Goal: Information Seeking & Learning: Learn about a topic

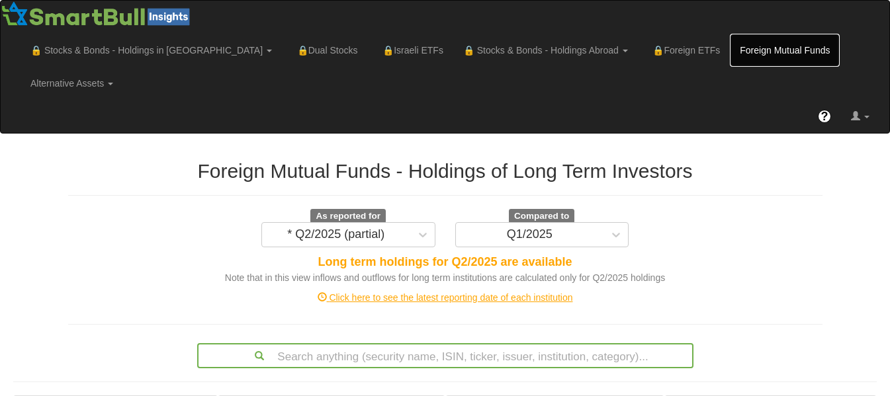
click at [730, 40] on link "Foreign Mutual Funds" at bounding box center [785, 50] width 110 height 33
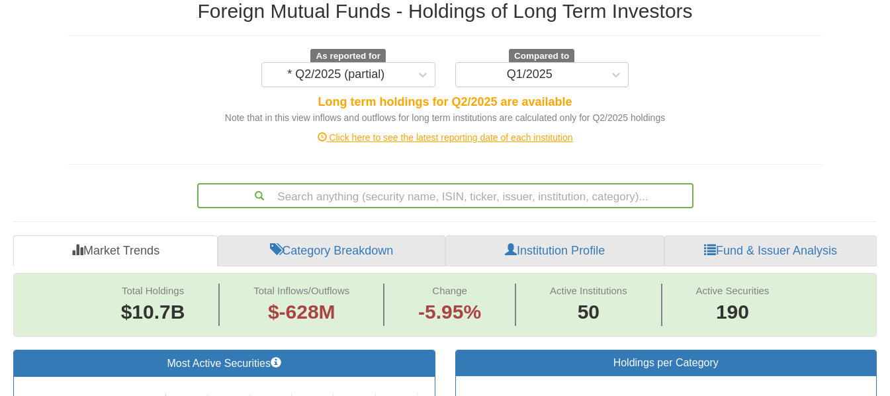
scroll to position [185, 0]
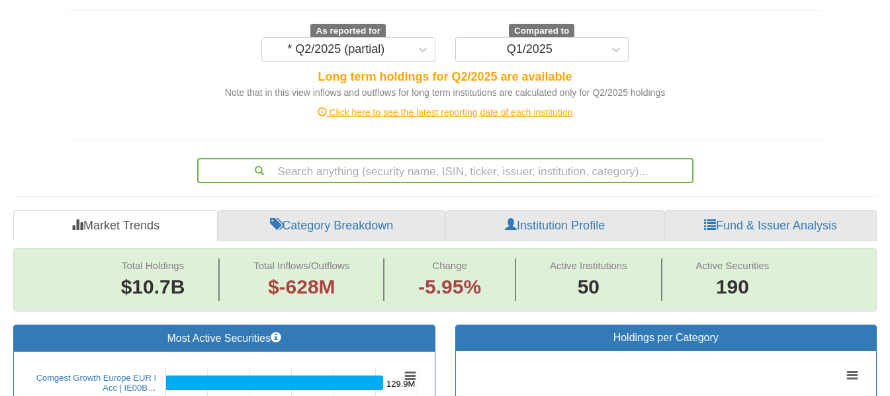
click at [475, 106] on div "Click here to see the latest reporting date of each institution" at bounding box center [445, 112] width 774 height 13
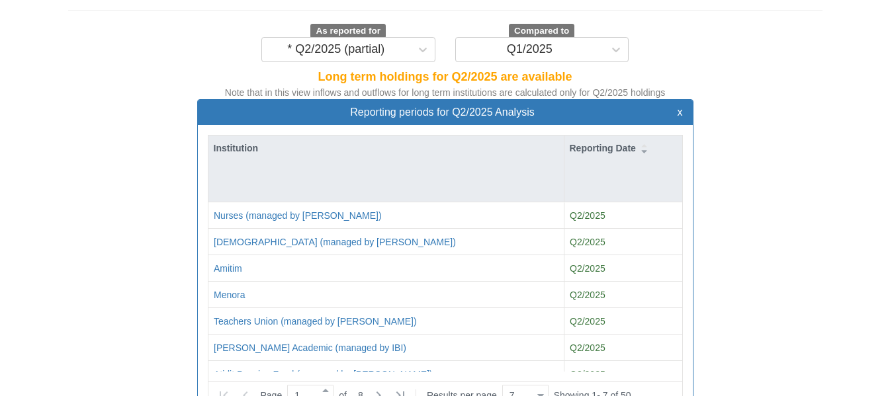
scroll to position [27, 472]
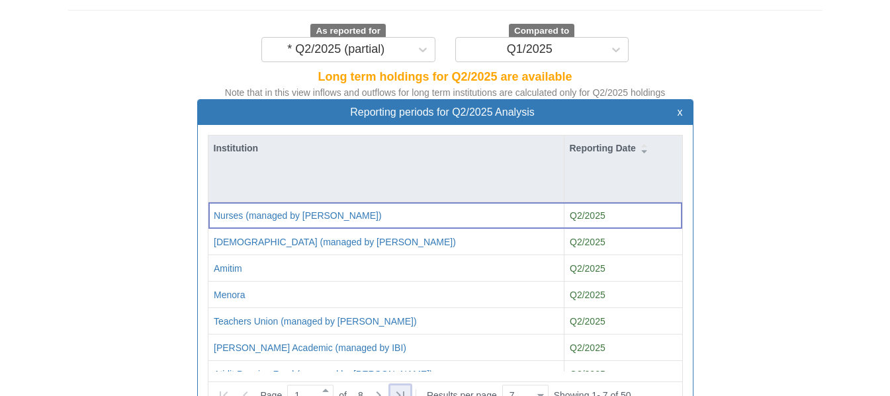
click at [404, 388] on icon at bounding box center [400, 396] width 16 height 16
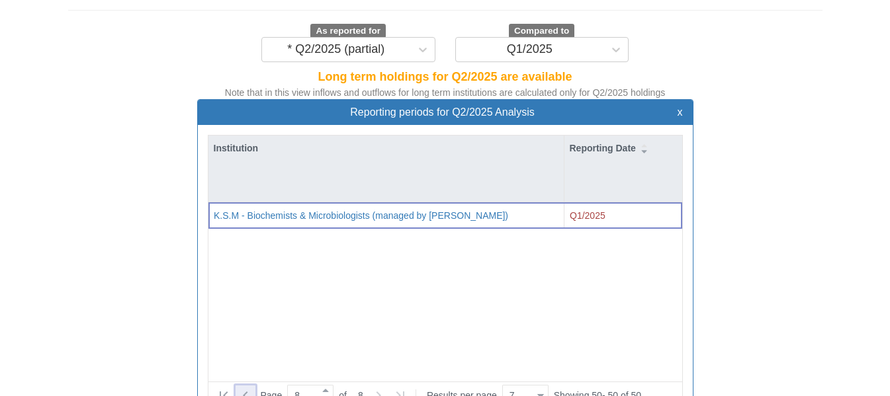
click at [239, 388] on icon at bounding box center [246, 396] width 16 height 16
type input "7"
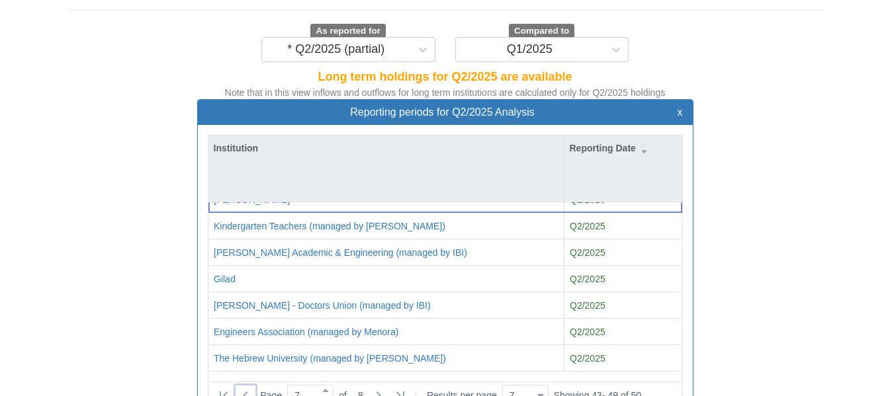
scroll to position [532, 0]
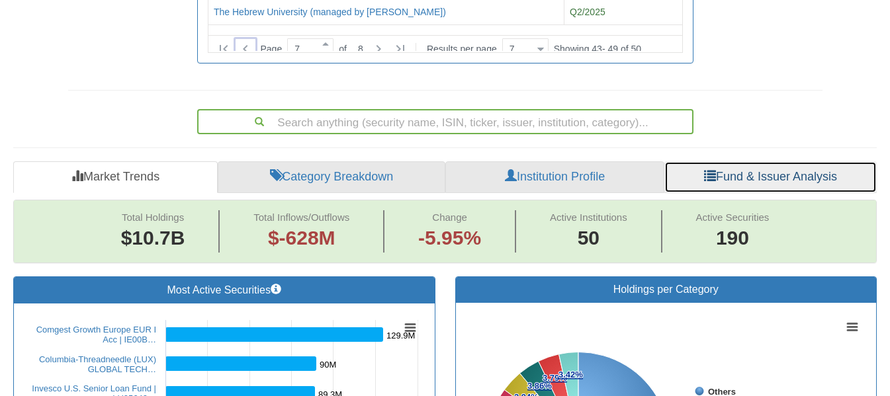
click at [782, 161] on link "Fund & Issuer Analysis" at bounding box center [770, 177] width 212 height 32
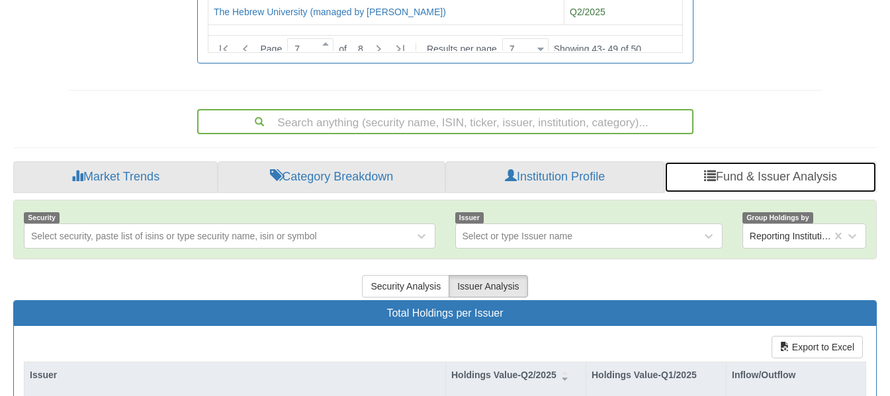
scroll to position [879, 0]
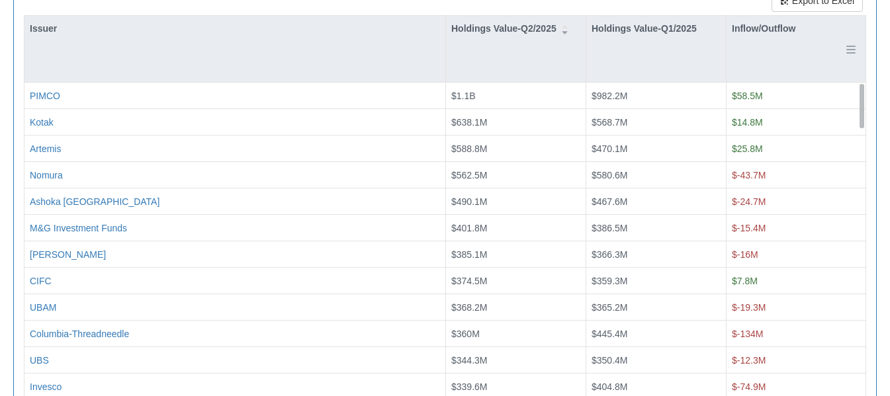
click at [792, 16] on div "Inflow/Outflow" at bounding box center [796, 49] width 139 height 66
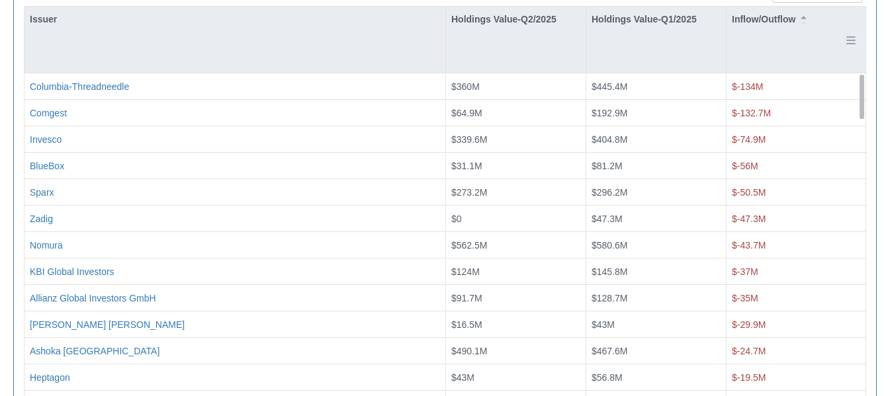
scroll to position [889, 0]
click at [792, 15] on div "Inflow/Outflow" at bounding box center [796, 39] width 139 height 66
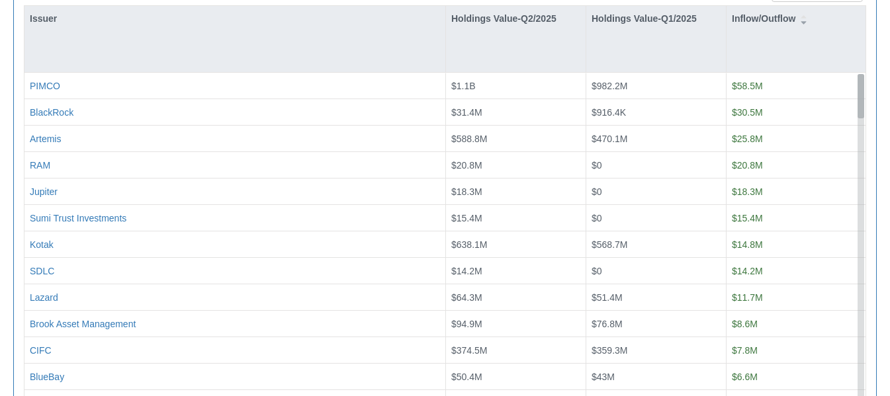
drag, startPoint x: 860, startPoint y: 56, endPoint x: 858, endPoint y: 44, distance: 12.2
click at [858, 74] on div at bounding box center [861, 96] width 7 height 44
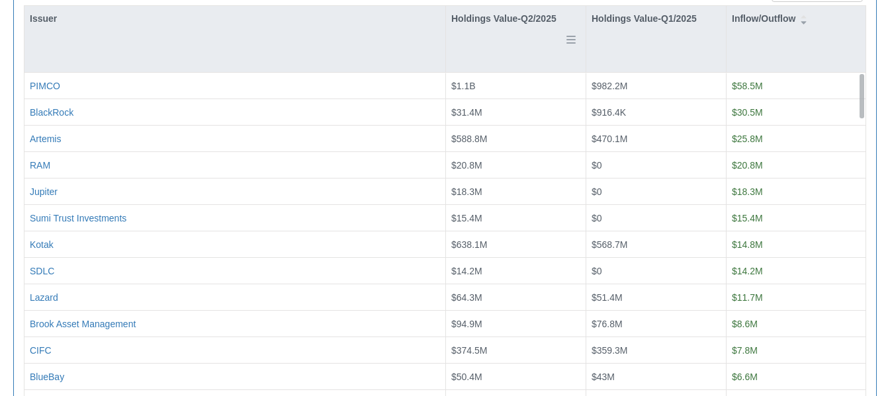
click at [473, 11] on div "Holdings Value-Q2/2025" at bounding box center [516, 39] width 140 height 66
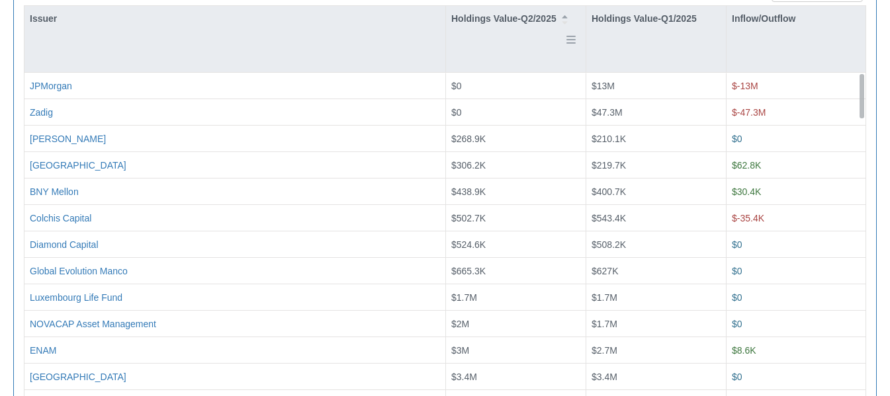
click at [473, 11] on div "Holdings Value-Q2/2025" at bounding box center [516, 39] width 140 height 66
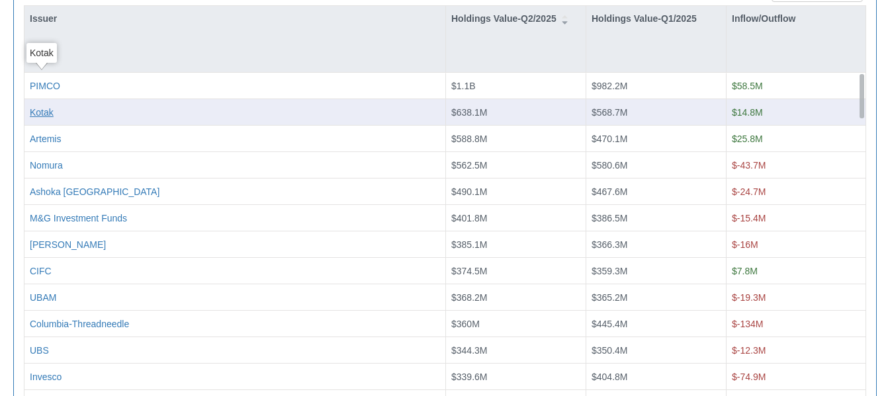
click at [50, 106] on div "Kotak" at bounding box center [42, 112] width 24 height 13
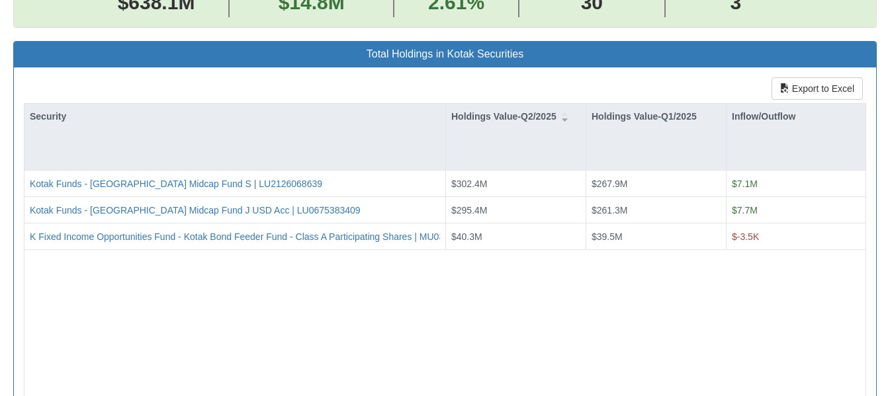
scroll to position [864, 0]
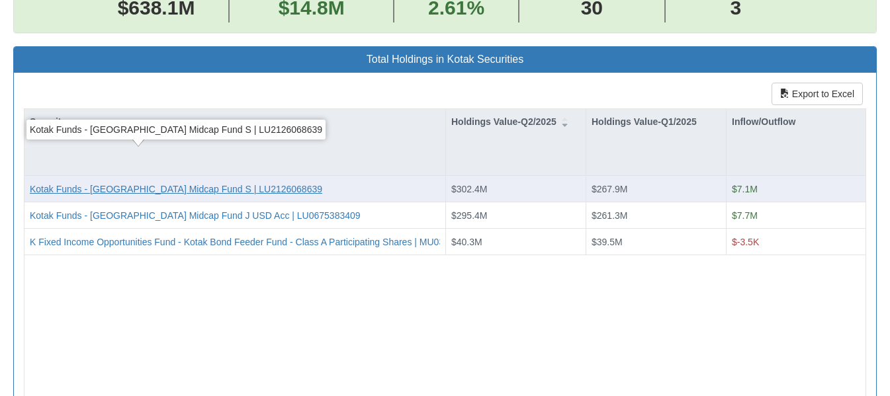
click at [232, 183] on div "Kotak Funds - [GEOGRAPHIC_DATA] Midcap Fund S | LU2126068639" at bounding box center [176, 189] width 293 height 13
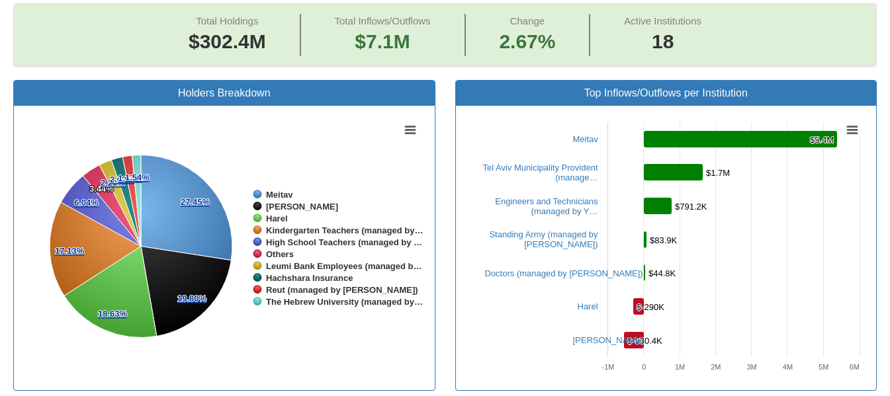
scroll to position [517, 0]
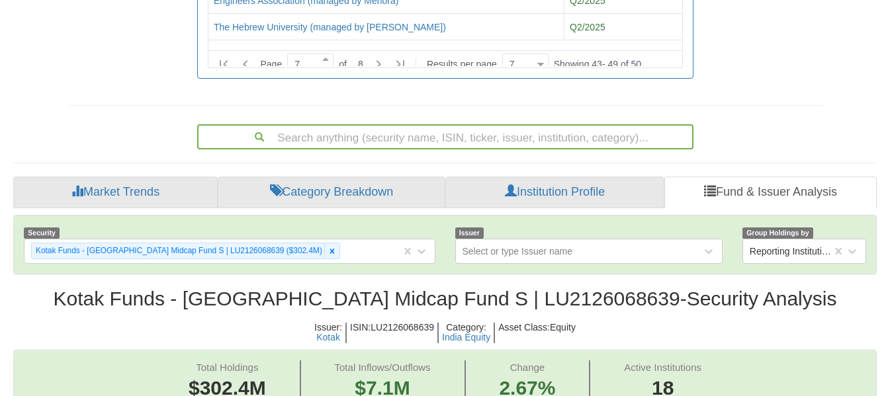
click at [409, 323] on h5 "ISIN : LU2126068639" at bounding box center [393, 333] width 92 height 21
copy h5 "LU2126068639"
click at [830, 119] on div "Search anything (security name, ISIN, ticker, issuer, institution, category)..." at bounding box center [445, 134] width 774 height 30
click at [330, 333] on div "Kotak" at bounding box center [328, 338] width 24 height 10
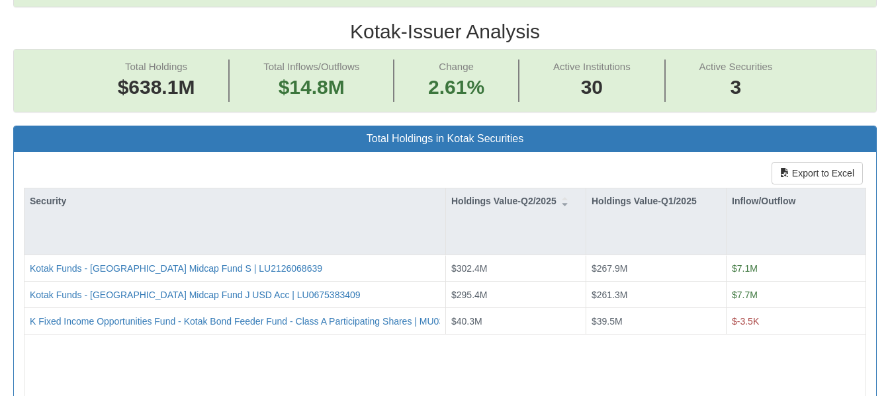
scroll to position [782, 0]
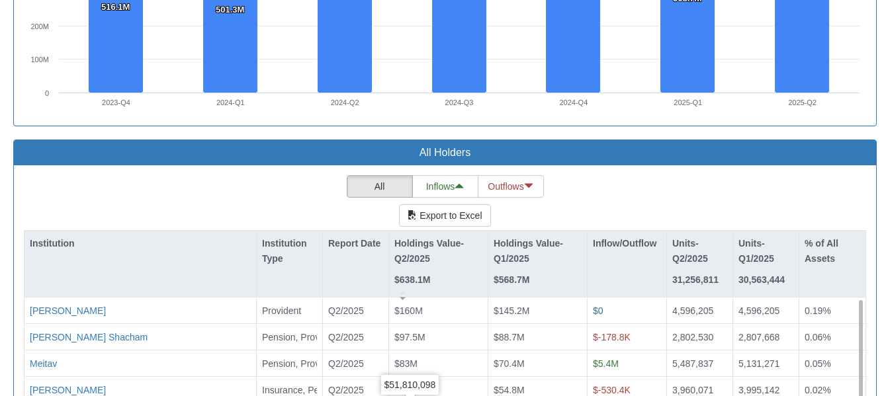
scroll to position [2026, 0]
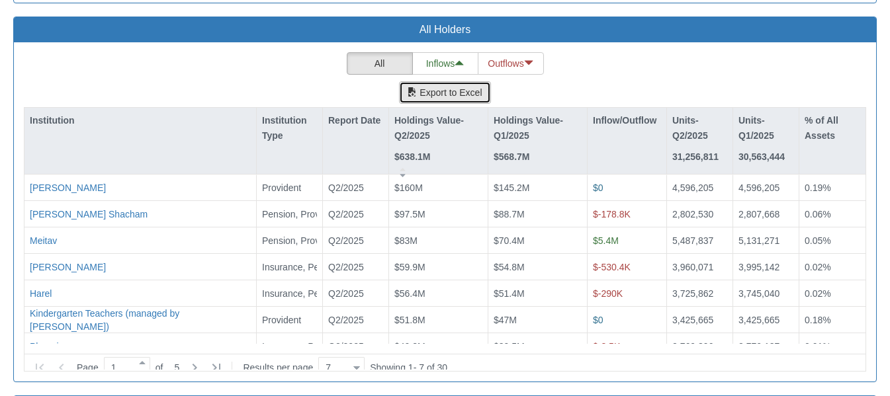
click at [474, 81] on button "Export to Excel" at bounding box center [444, 92] width 91 height 23
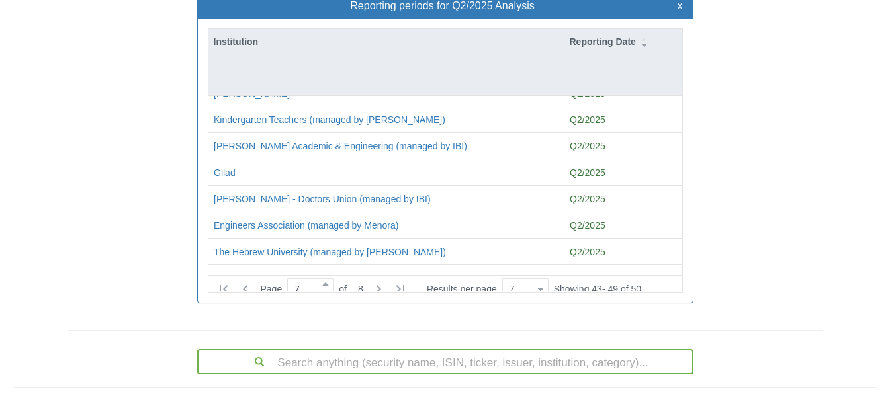
scroll to position [0, 0]
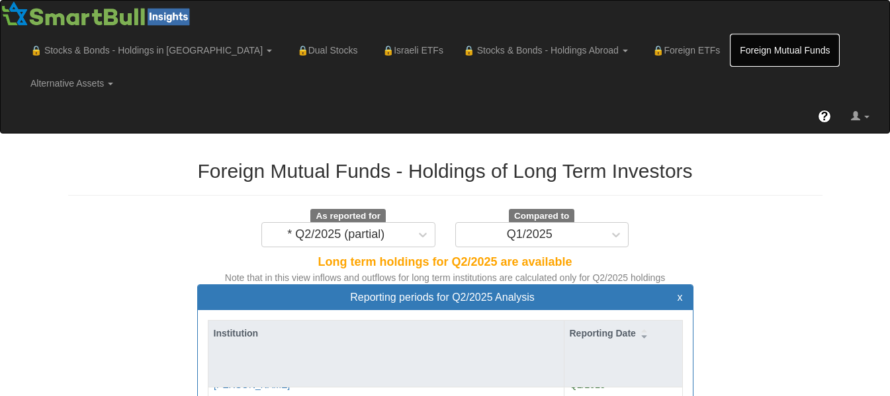
click at [730, 56] on link "Foreign Mutual Funds" at bounding box center [785, 50] width 110 height 33
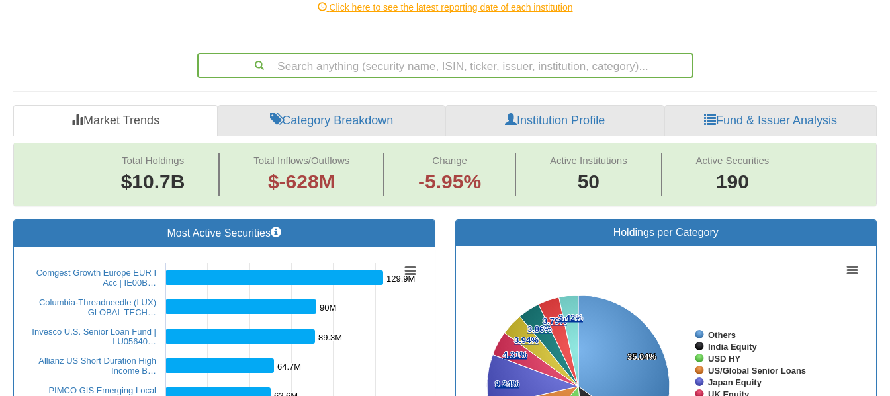
scroll to position [291, 0]
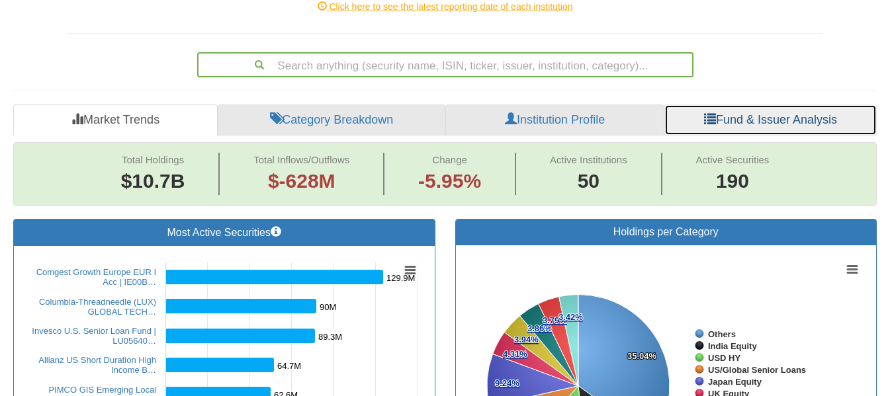
click at [751, 105] on link "Fund & Issuer Analysis" at bounding box center [770, 121] width 212 height 32
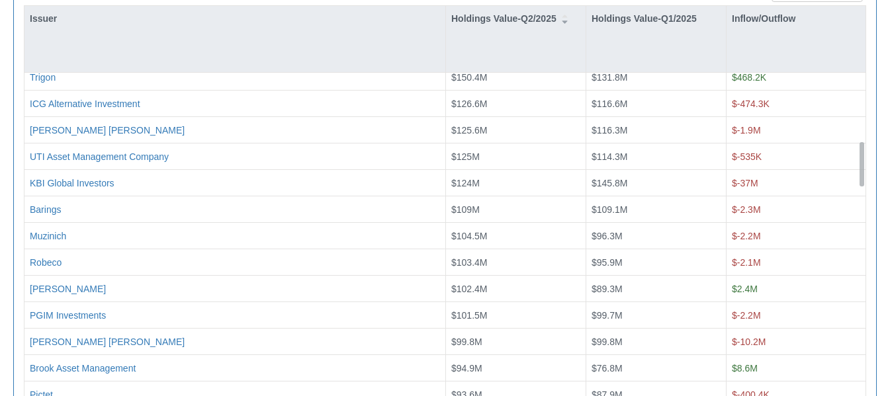
scroll to position [512, 0]
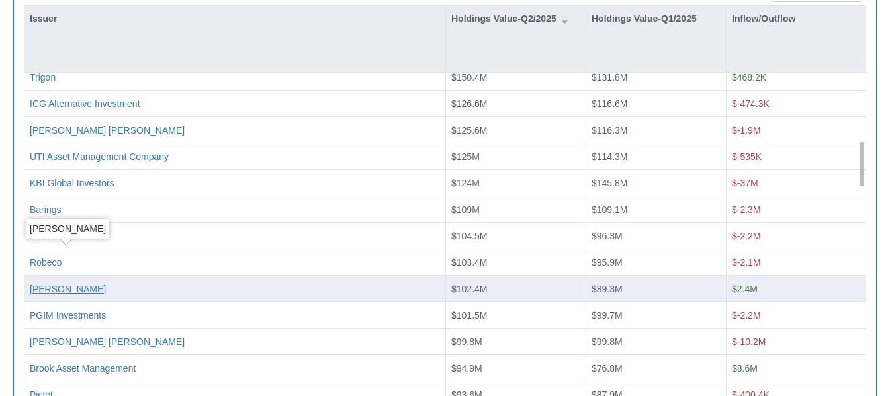
click at [86, 282] on div "[PERSON_NAME]" at bounding box center [68, 288] width 76 height 13
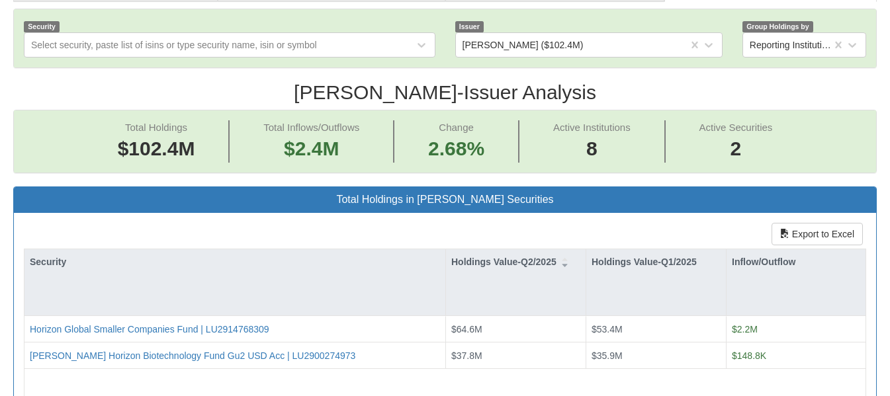
scroll to position [424, 0]
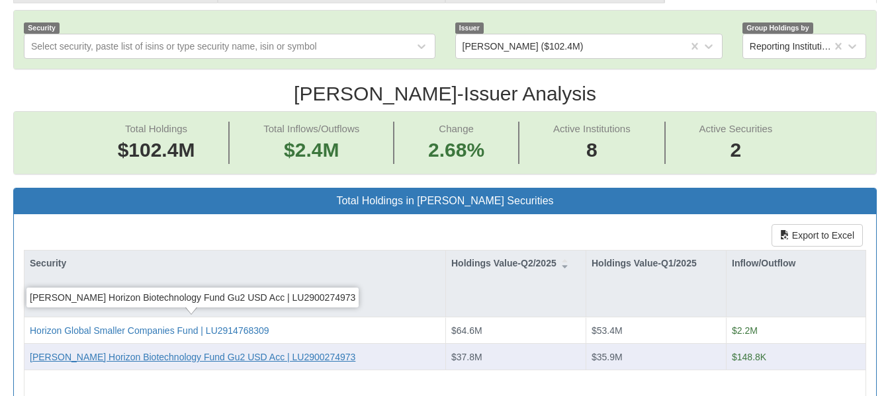
click at [149, 351] on div "Janus Henderson Horizon Biotechnology Fund Gu2 USD Acc | LU2900274973" at bounding box center [193, 357] width 326 height 13
